Goal: Find specific page/section: Find specific page/section

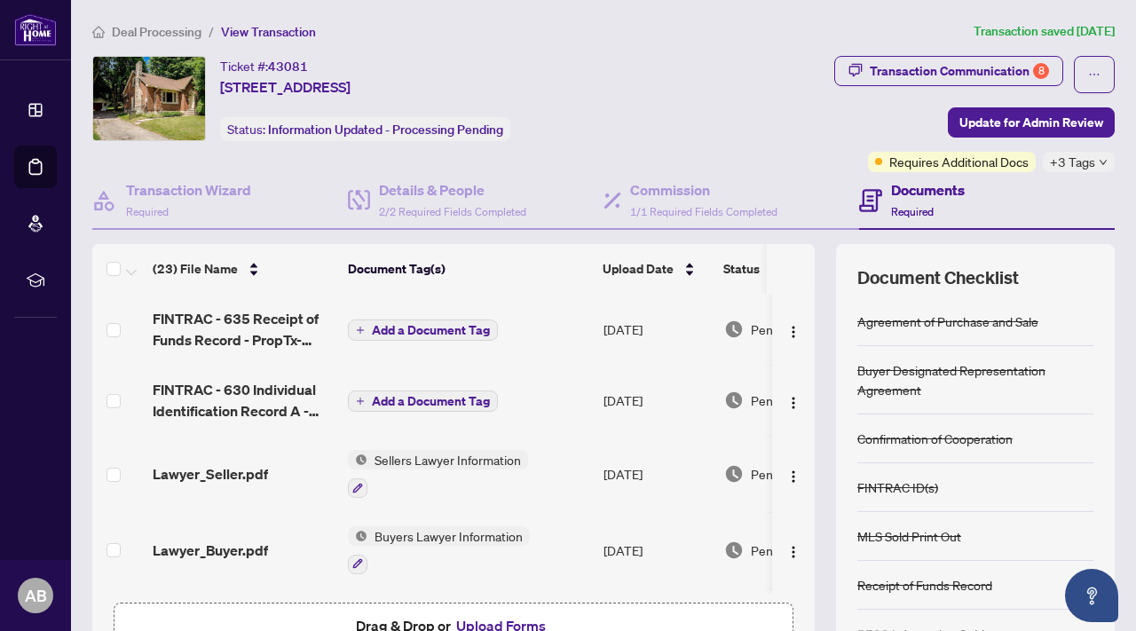
click at [168, 29] on span "Deal Processing" at bounding box center [157, 32] width 90 height 16
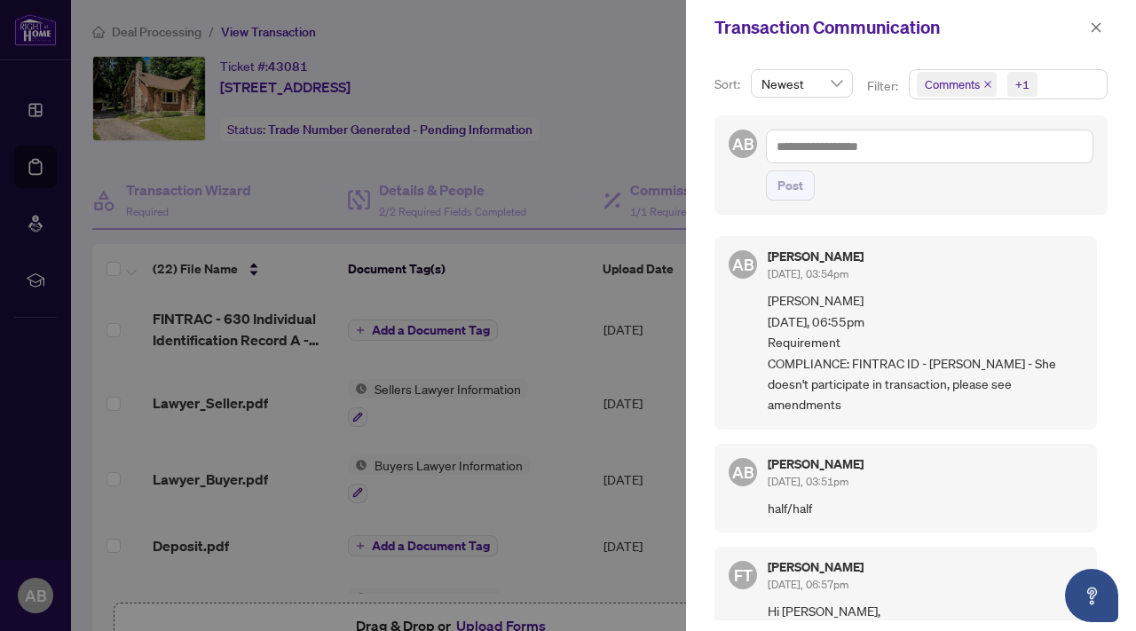
scroll to position [1081, 0]
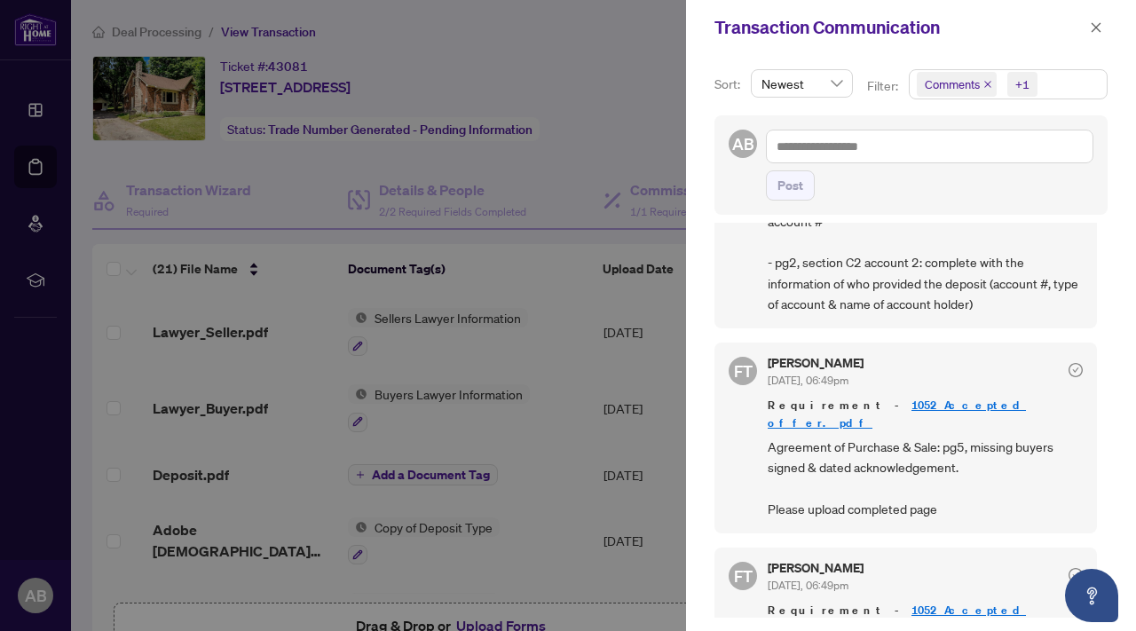
scroll to position [4, 0]
